Goal: Information Seeking & Learning: Learn about a topic

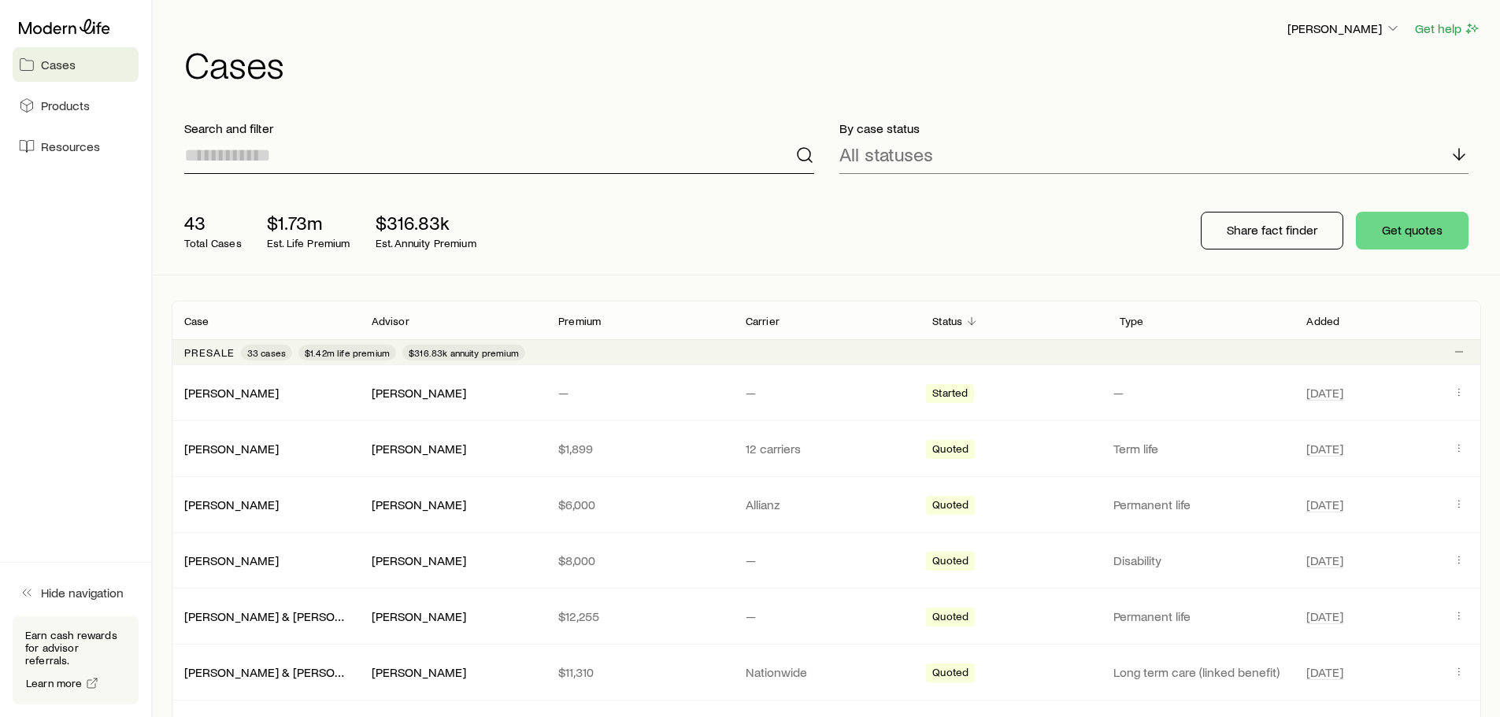
click at [310, 146] on input at bounding box center [499, 155] width 630 height 38
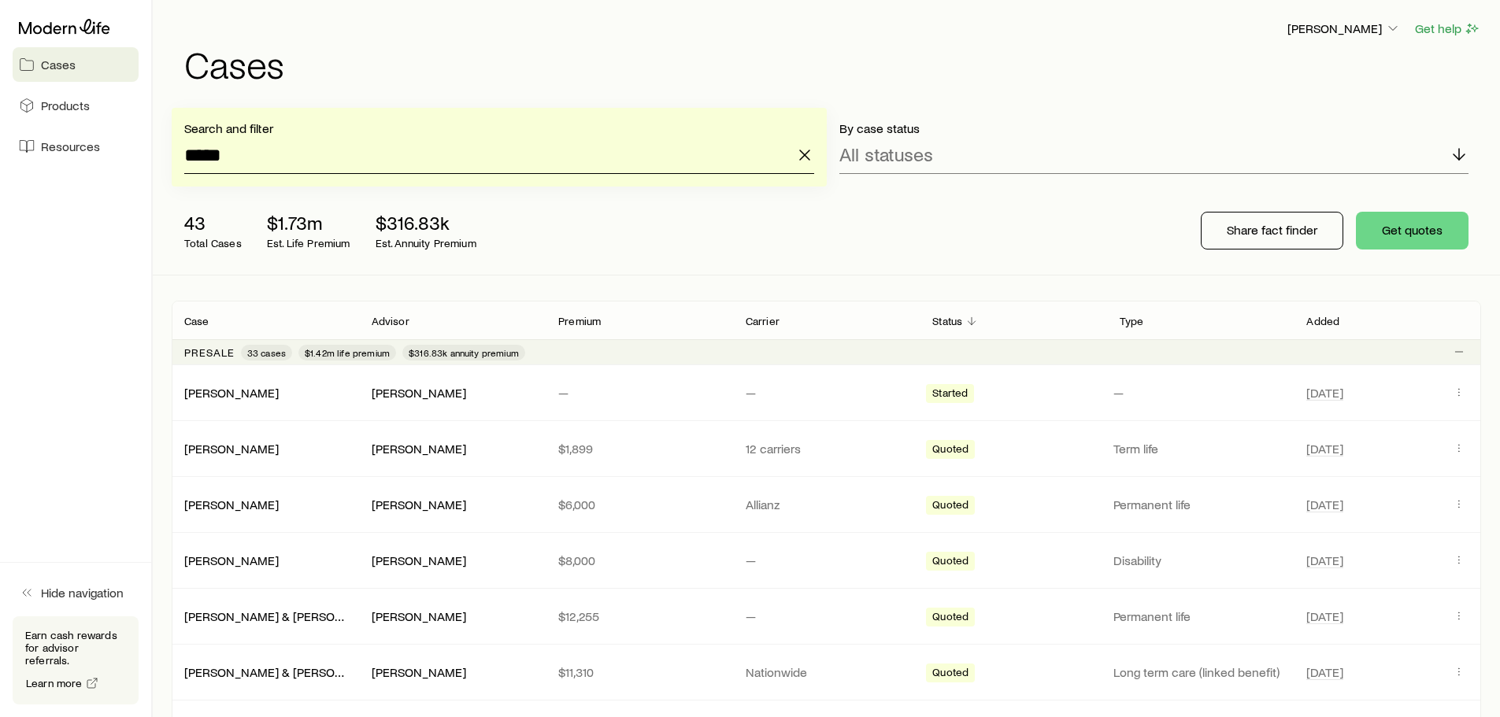
type input "*****"
click at [558, 163] on input "*****" at bounding box center [499, 155] width 630 height 38
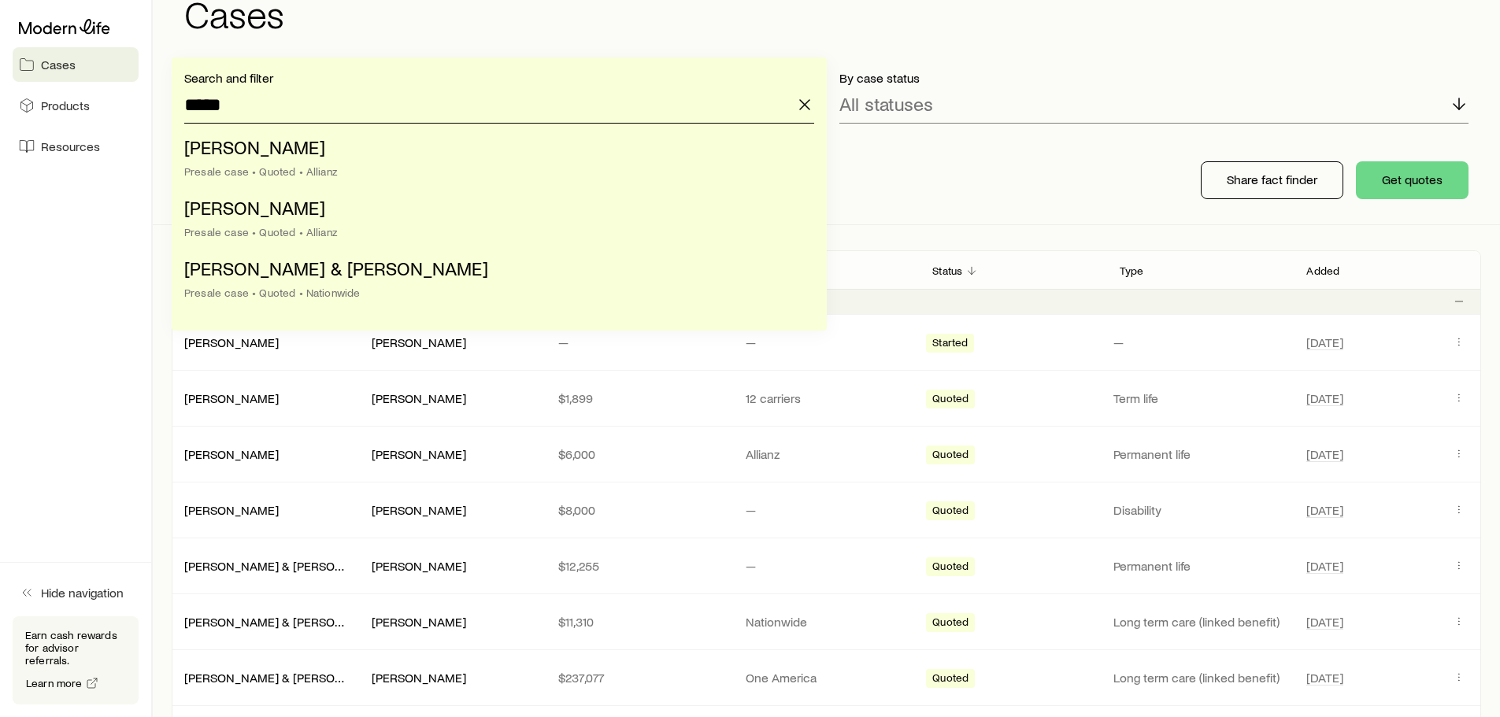
scroll to position [79, 0]
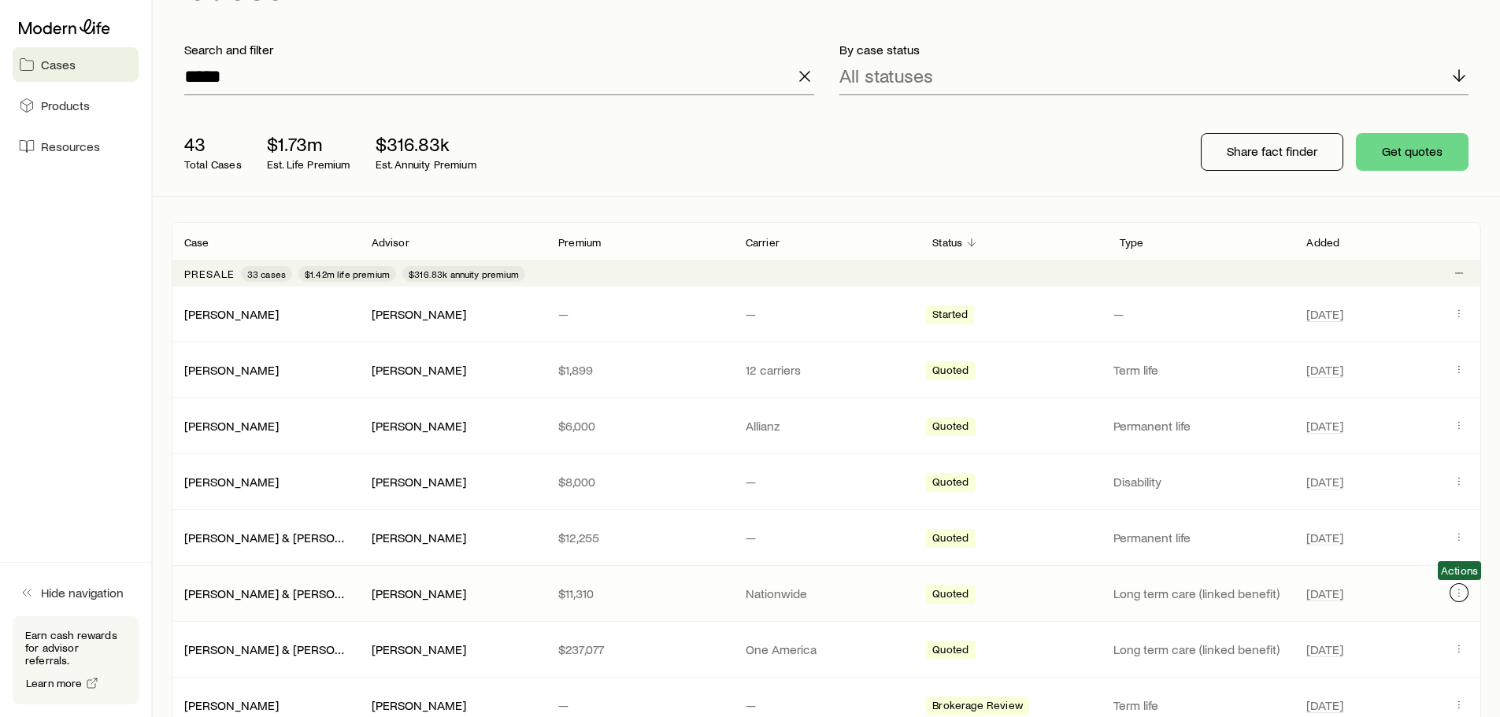
click at [1461, 598] on icon "Client cases" at bounding box center [1459, 593] width 13 height 13
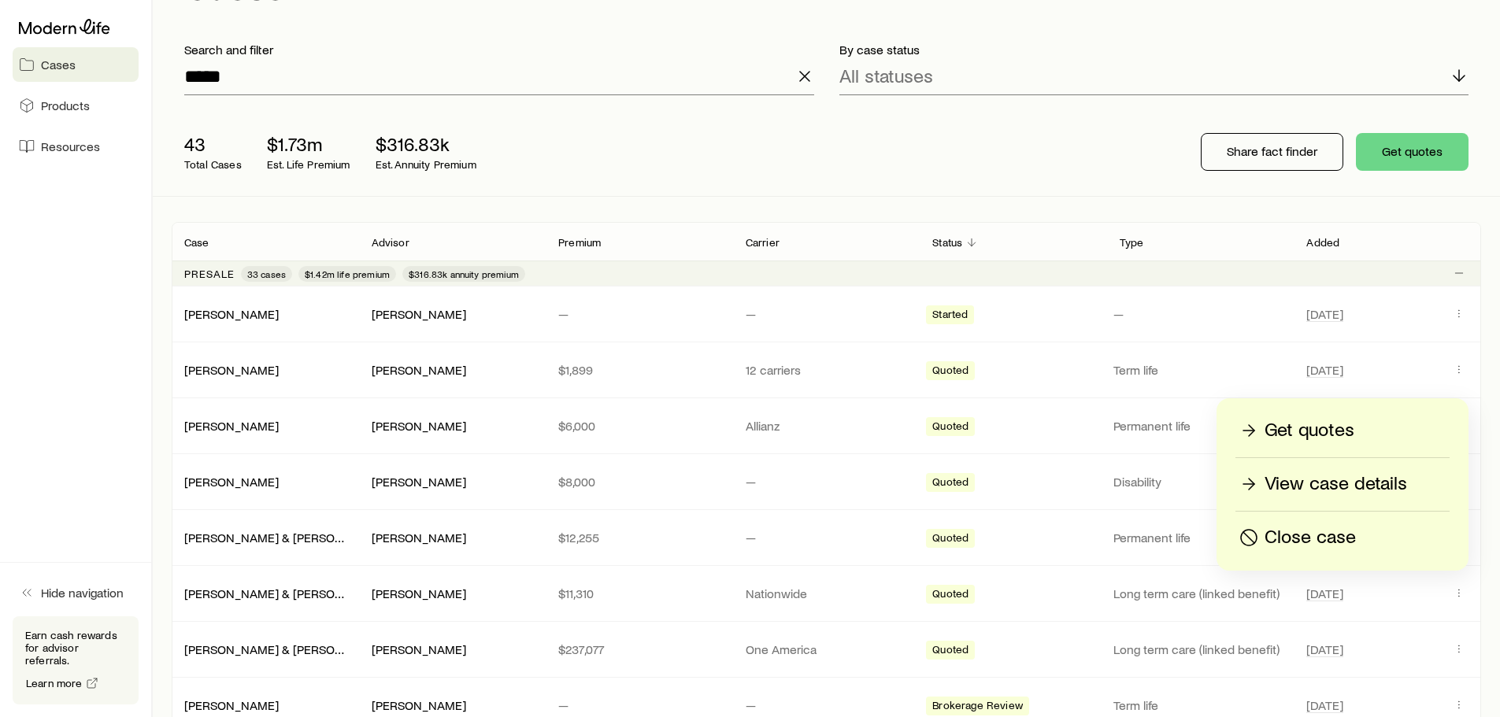
click at [1351, 479] on p "View case details" at bounding box center [1335, 484] width 143 height 25
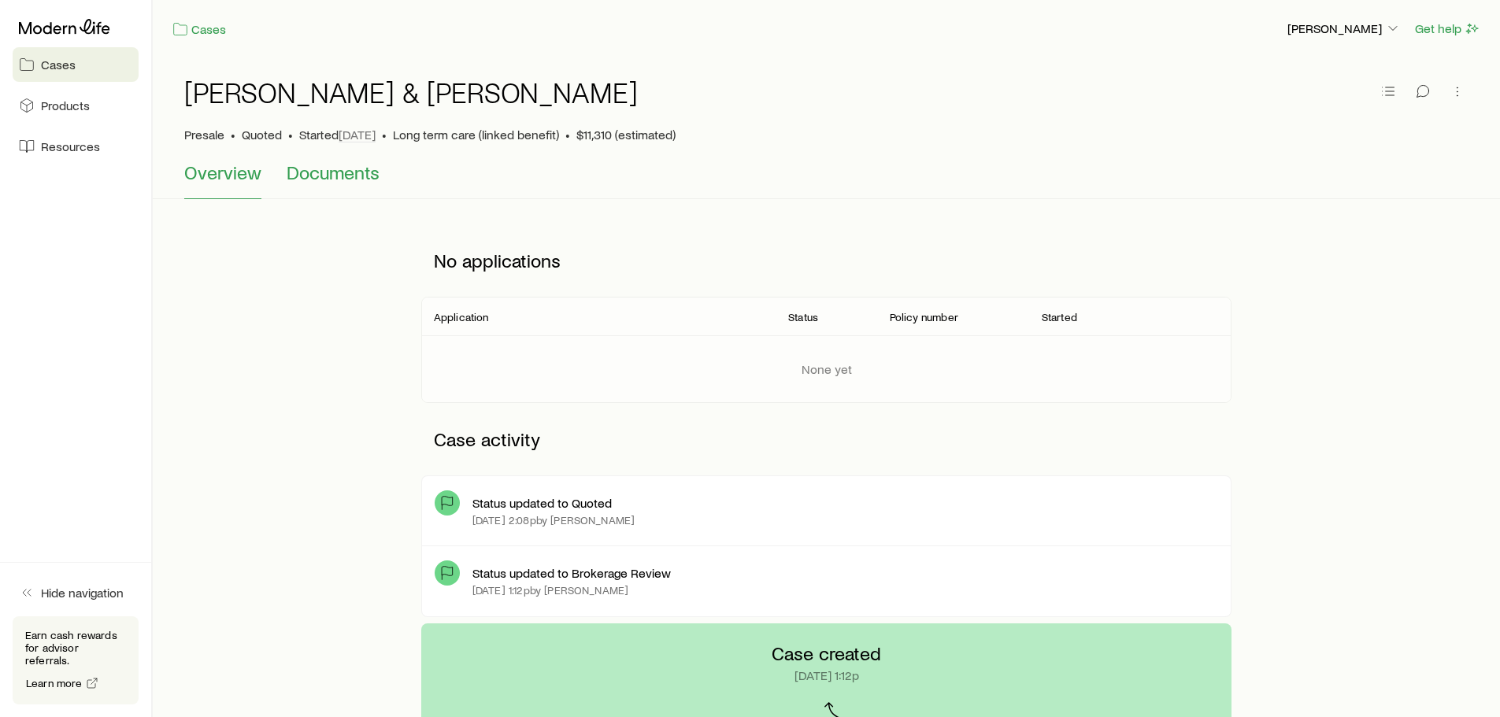
click at [342, 182] on span "Documents" at bounding box center [333, 172] width 93 height 22
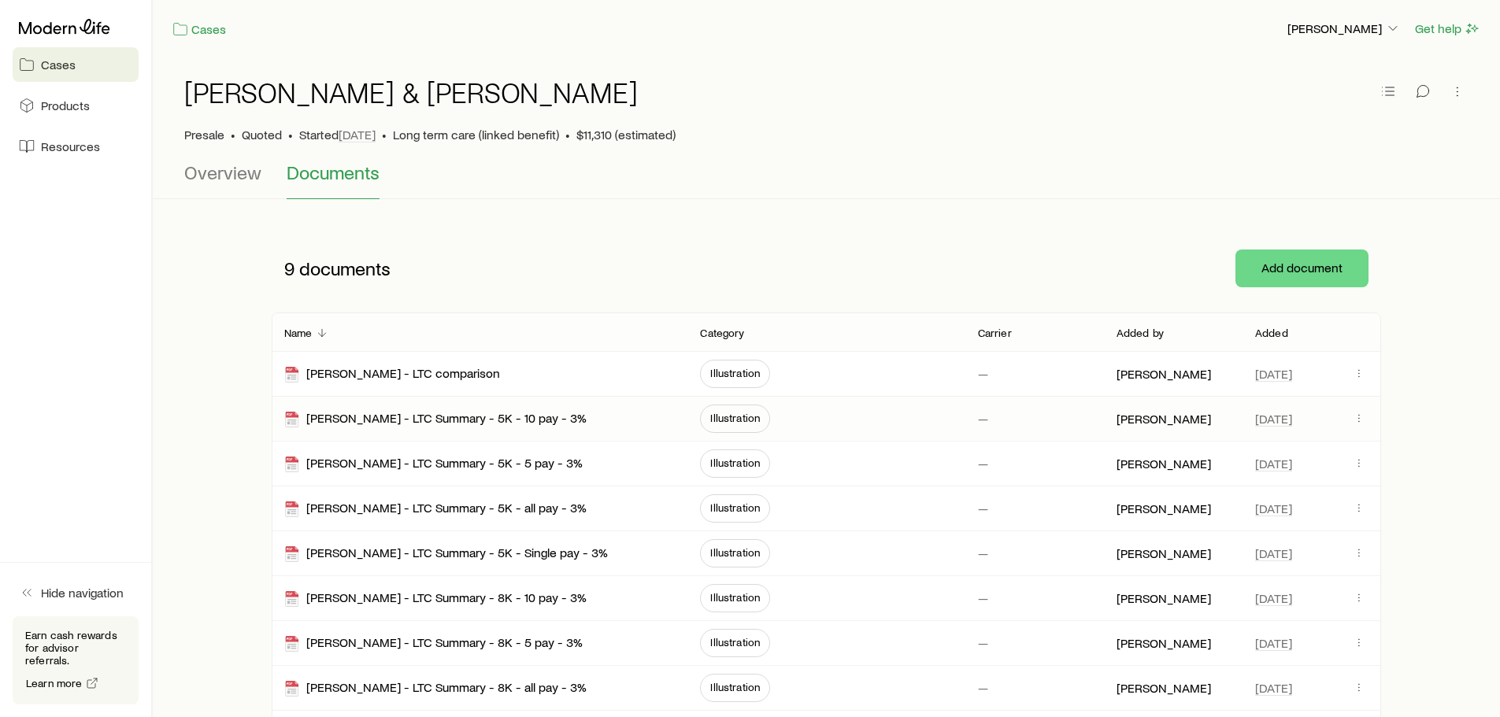
click at [735, 421] on span "Illustration" at bounding box center [735, 418] width 50 height 13
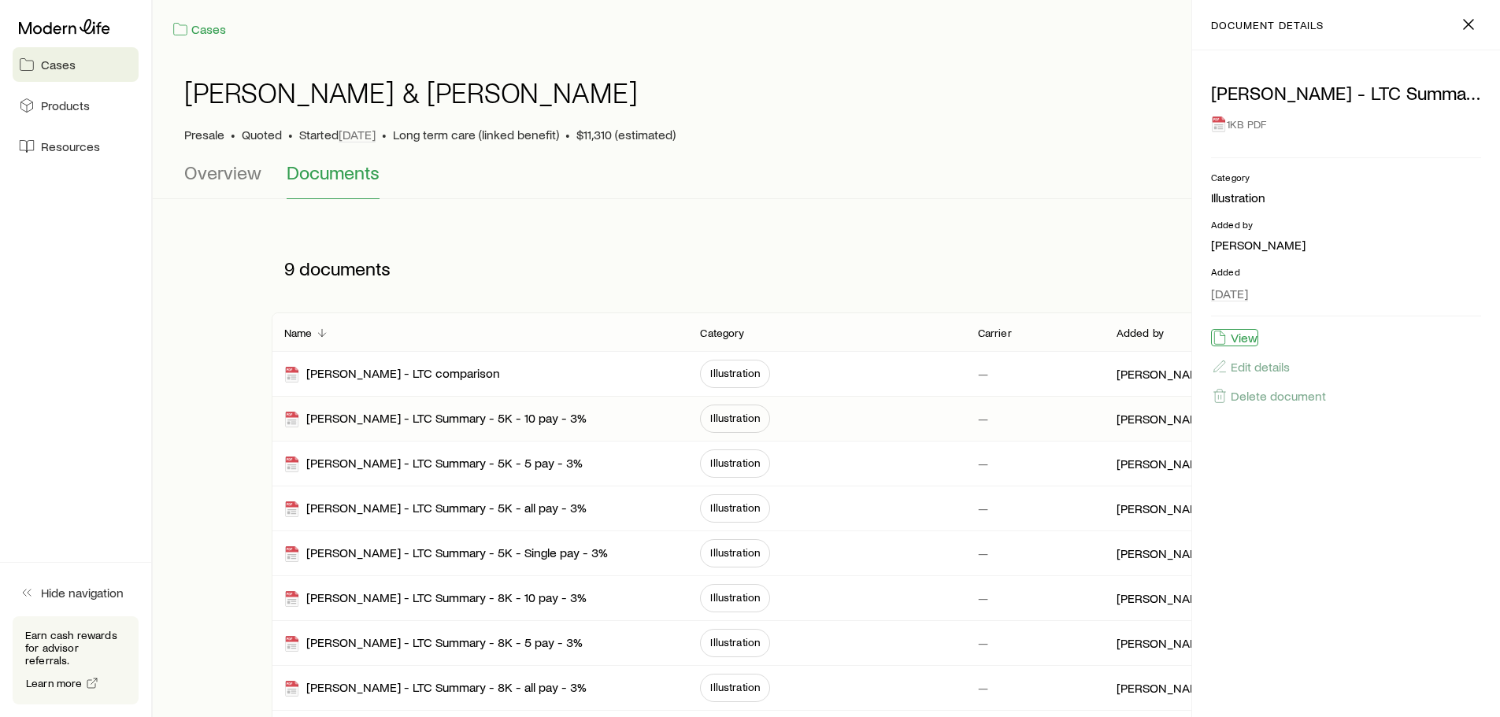
click at [1241, 336] on button "View" at bounding box center [1234, 337] width 47 height 17
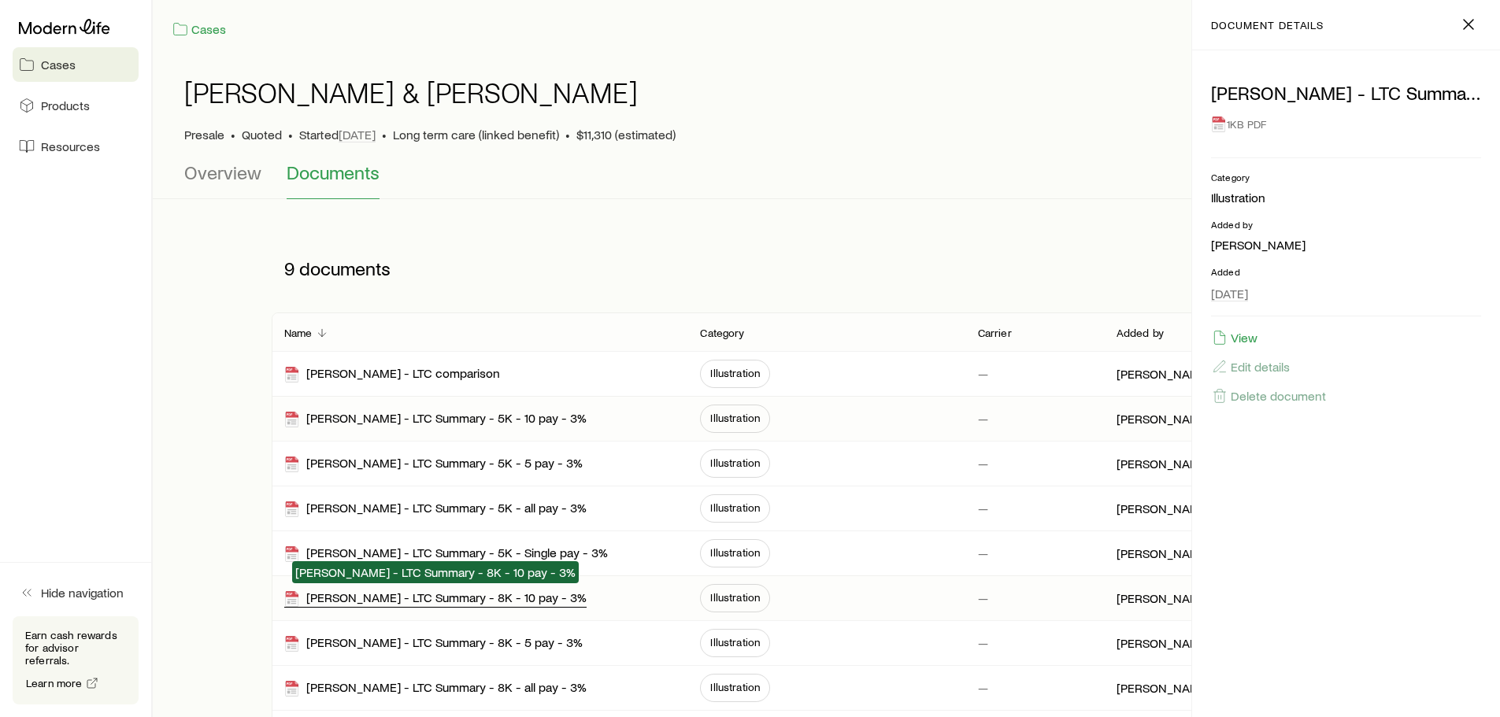
click at [494, 602] on div "[PERSON_NAME] - LTC Summary - 8K - 10 pay - 3%" at bounding box center [435, 599] width 302 height 18
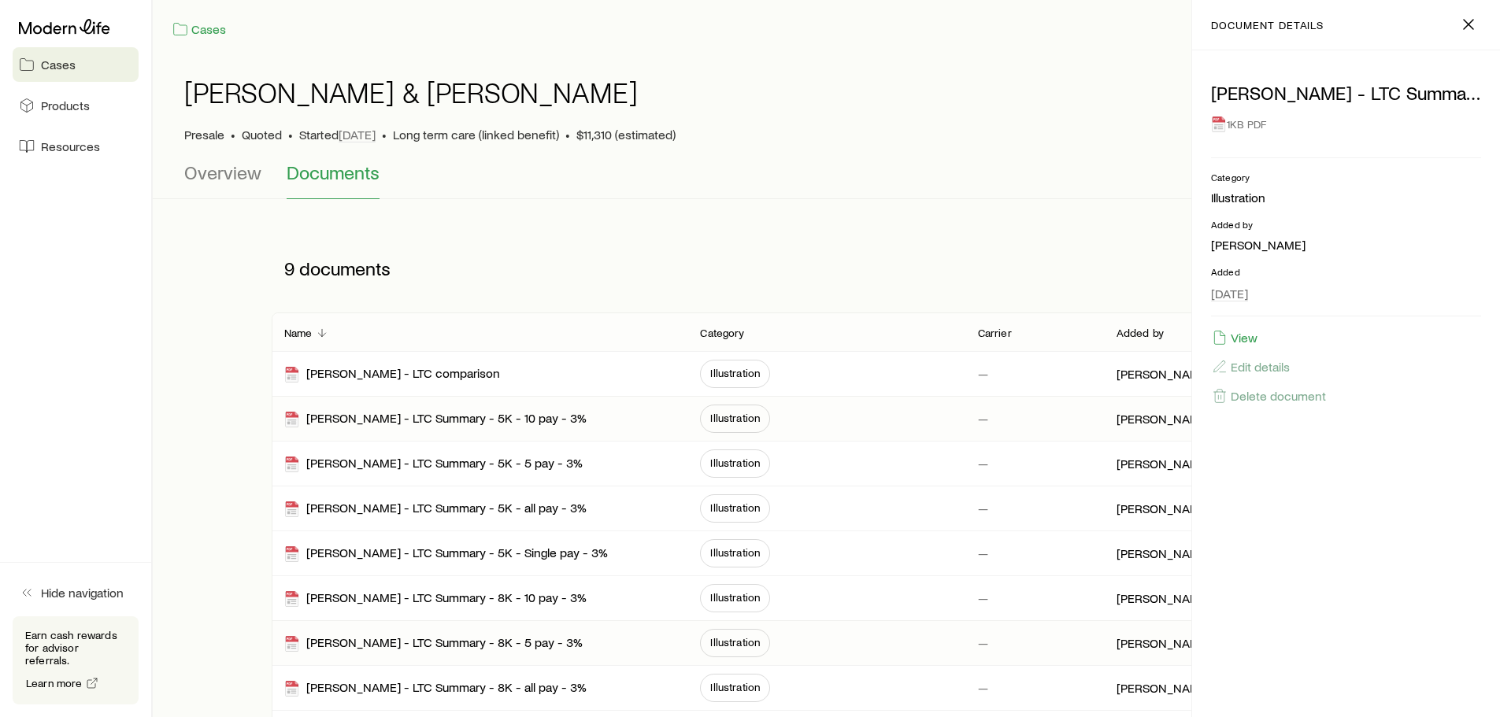
click at [747, 640] on span "Illustration" at bounding box center [735, 642] width 50 height 13
click at [1242, 335] on button "View" at bounding box center [1234, 337] width 47 height 17
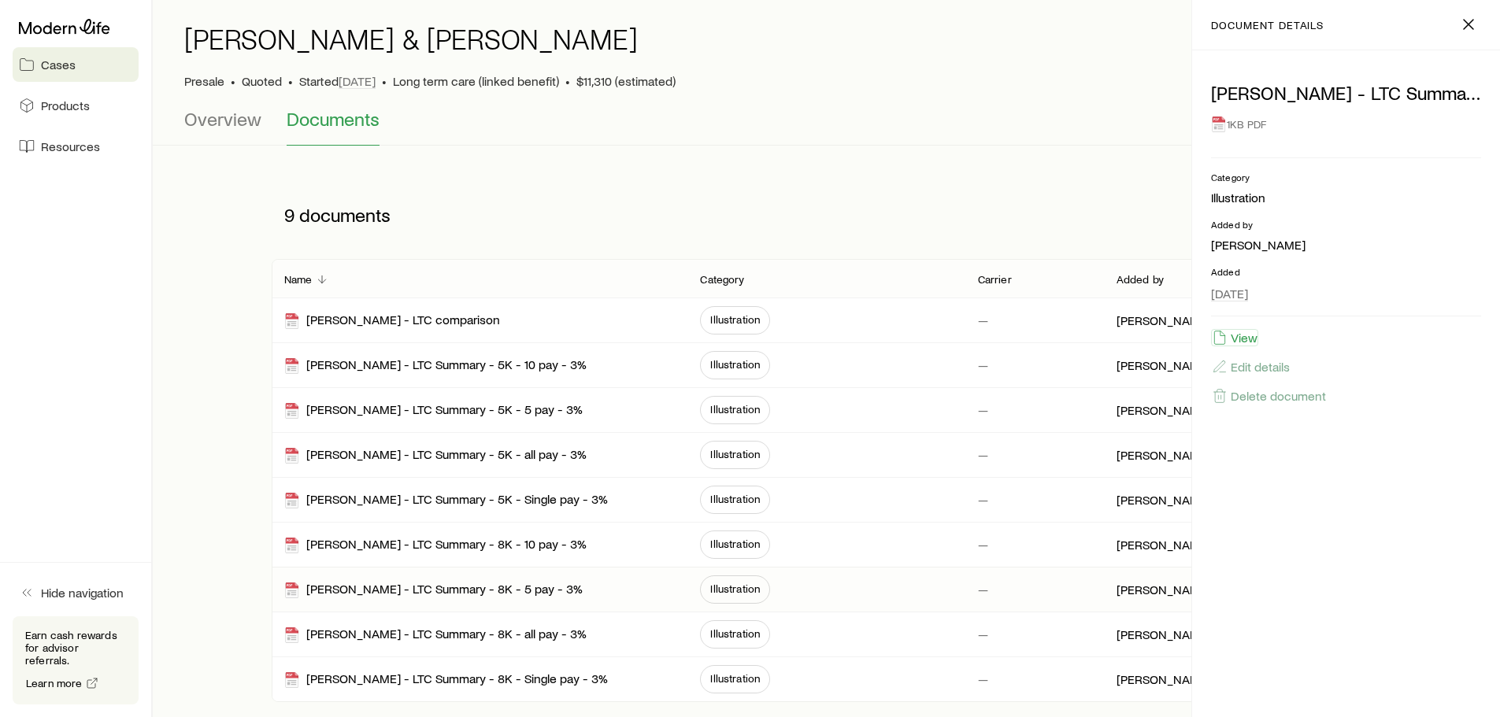
scroll to position [79, 0]
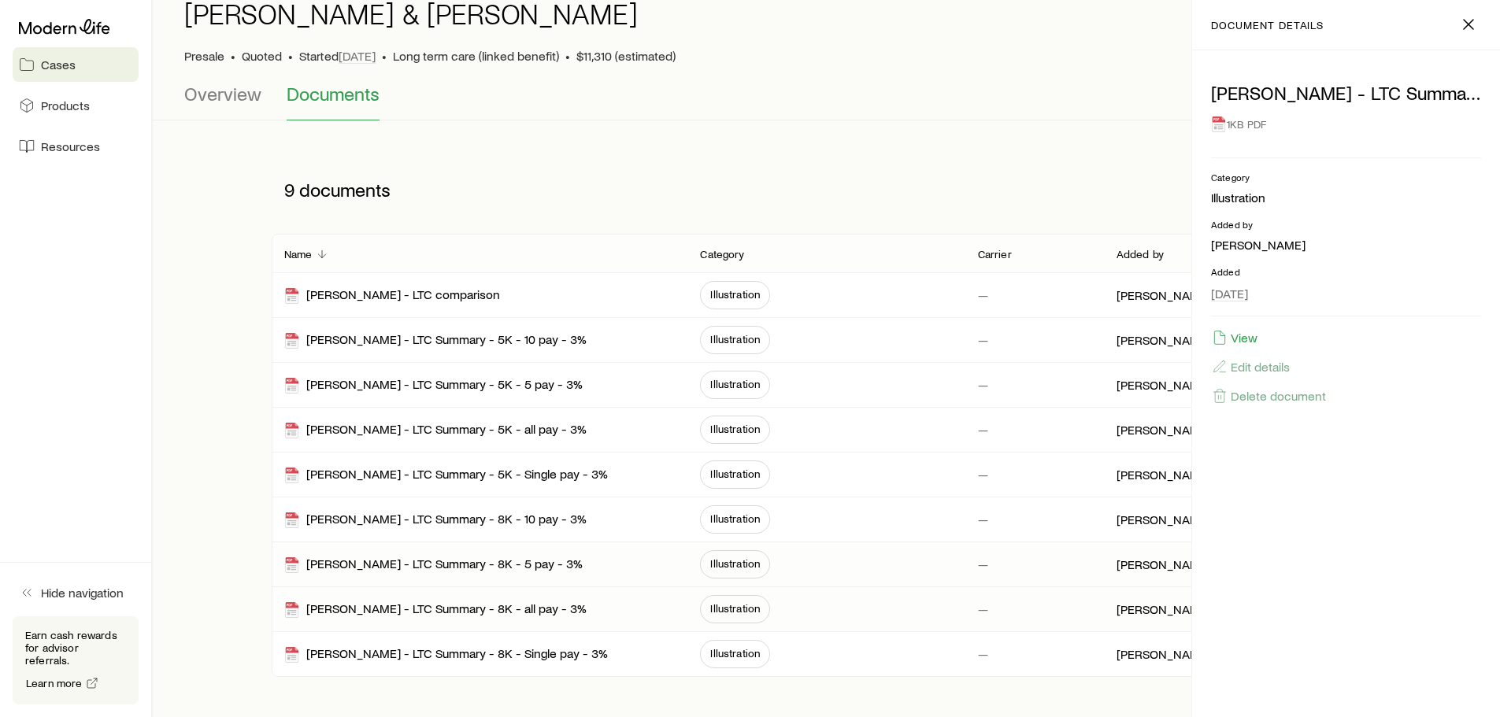
click at [741, 607] on span "Illustration" at bounding box center [735, 608] width 50 height 13
click at [1240, 338] on button "View" at bounding box center [1234, 337] width 47 height 17
click at [1238, 339] on button "View" at bounding box center [1234, 337] width 47 height 17
click at [736, 650] on span "Illustration" at bounding box center [735, 653] width 50 height 13
click at [1246, 336] on button "View" at bounding box center [1234, 337] width 47 height 17
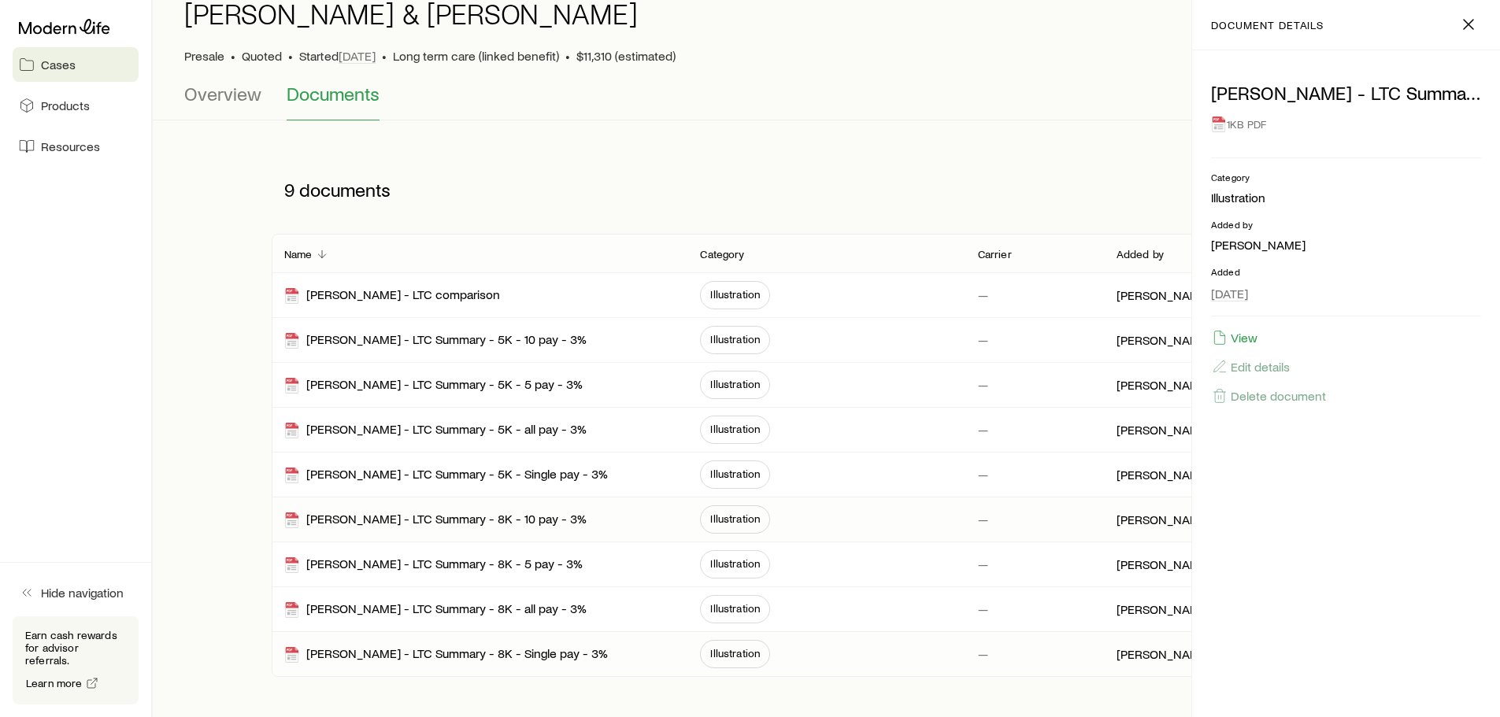
click at [738, 520] on span "Illustration" at bounding box center [735, 519] width 50 height 13
click at [1237, 334] on button "View" at bounding box center [1234, 337] width 47 height 17
click at [719, 291] on span "Illustration" at bounding box center [735, 294] width 50 height 13
click at [1237, 335] on button "View" at bounding box center [1234, 337] width 47 height 17
